Goal: Obtain resource: Download file/media

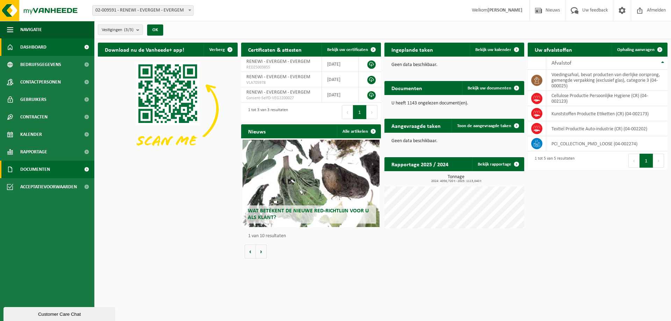
click at [83, 168] on span at bounding box center [87, 169] width 16 height 17
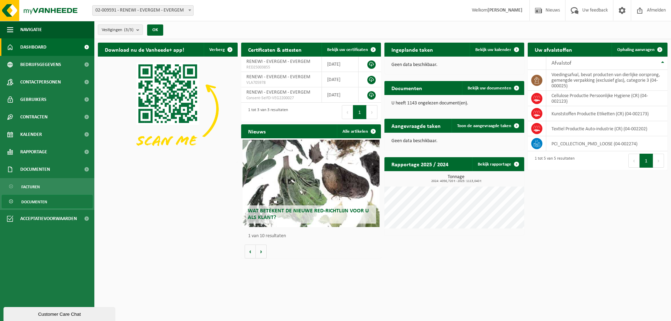
click at [41, 202] on span "Documenten" at bounding box center [34, 201] width 26 height 13
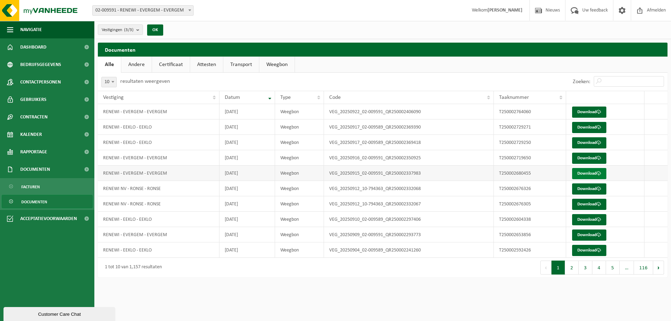
click at [588, 172] on link "Download" at bounding box center [589, 173] width 34 height 11
click at [593, 110] on link "Download" at bounding box center [589, 112] width 34 height 11
